Goal: Browse casually: Explore the website without a specific task or goal

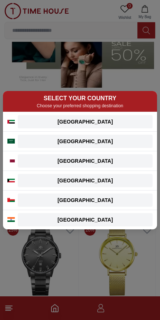
click at [56, 118] on div "[GEOGRAPHIC_DATA]" at bounding box center [85, 121] width 126 height 7
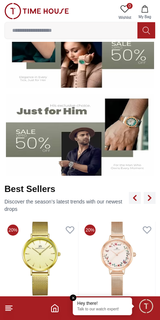
click at [60, 150] on img at bounding box center [80, 135] width 148 height 82
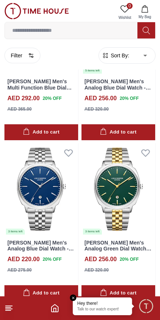
scroll to position [4751, 0]
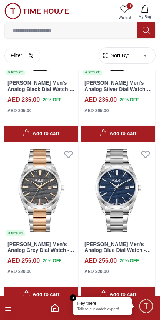
scroll to position [6454, 0]
click at [45, 113] on div "[PERSON_NAME] Men's Analog Black Dial Watch - LC08235.351 AED 236.00 20 % OFF A…" at bounding box center [41, 99] width 74 height 47
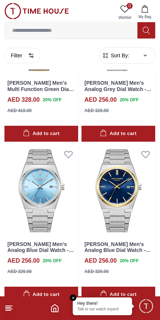
scroll to position [8123, 0]
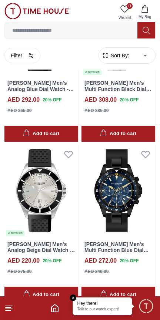
scroll to position [11459, 0]
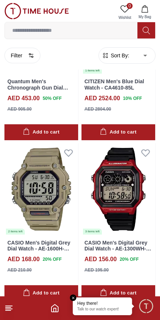
scroll to position [13089, 0]
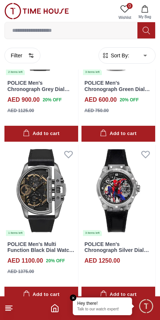
scroll to position [14793, 0]
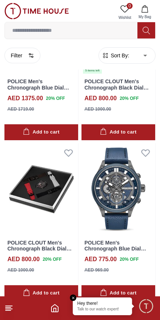
scroll to position [16421, 0]
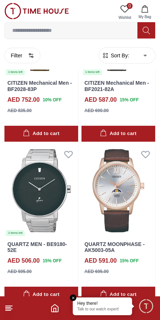
scroll to position [18110, 0]
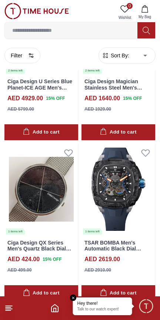
scroll to position [19757, 0]
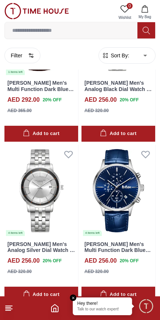
scroll to position [21446, 0]
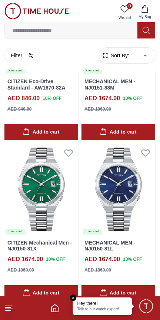
scroll to position [23076, 0]
